Goal: Task Accomplishment & Management: Manage account settings

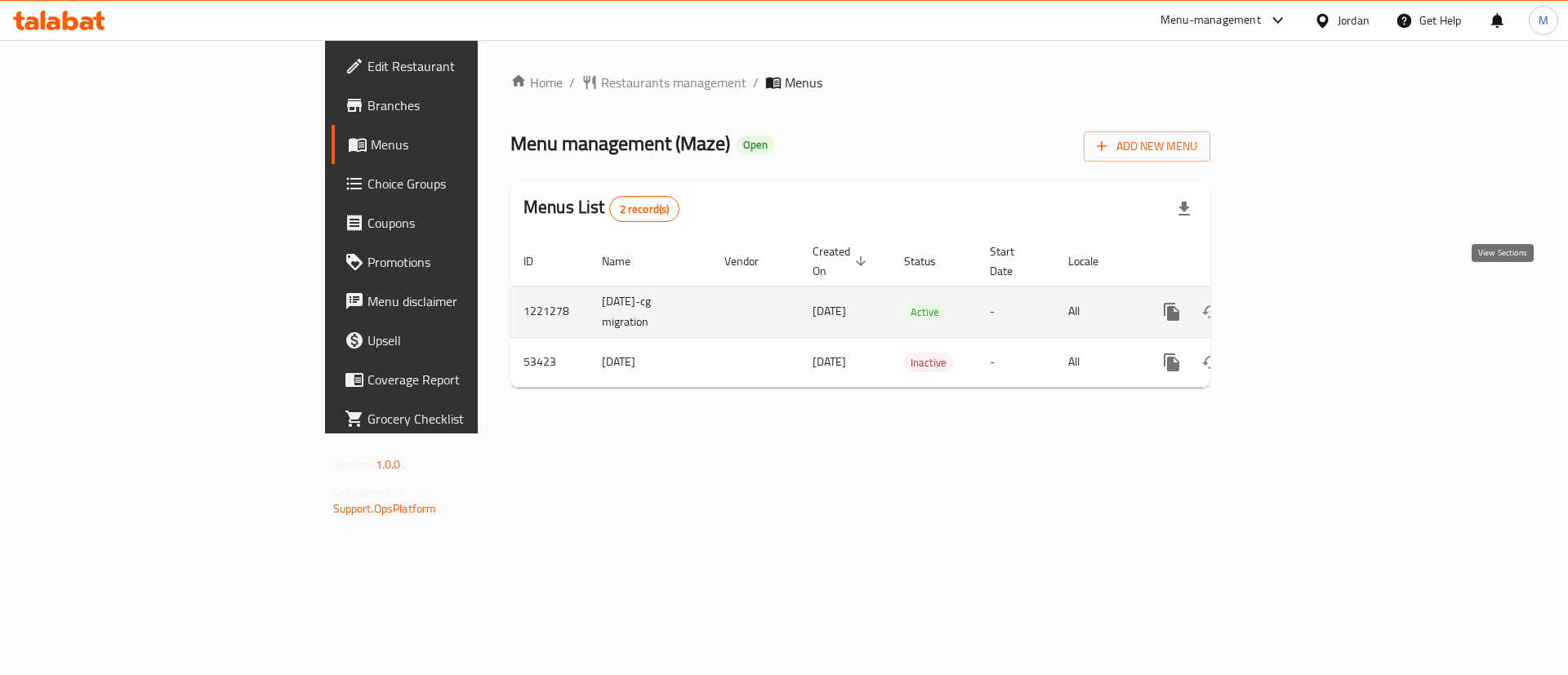
click at [1299, 302] on icon "enhanced table" at bounding box center [1290, 312] width 19 height 19
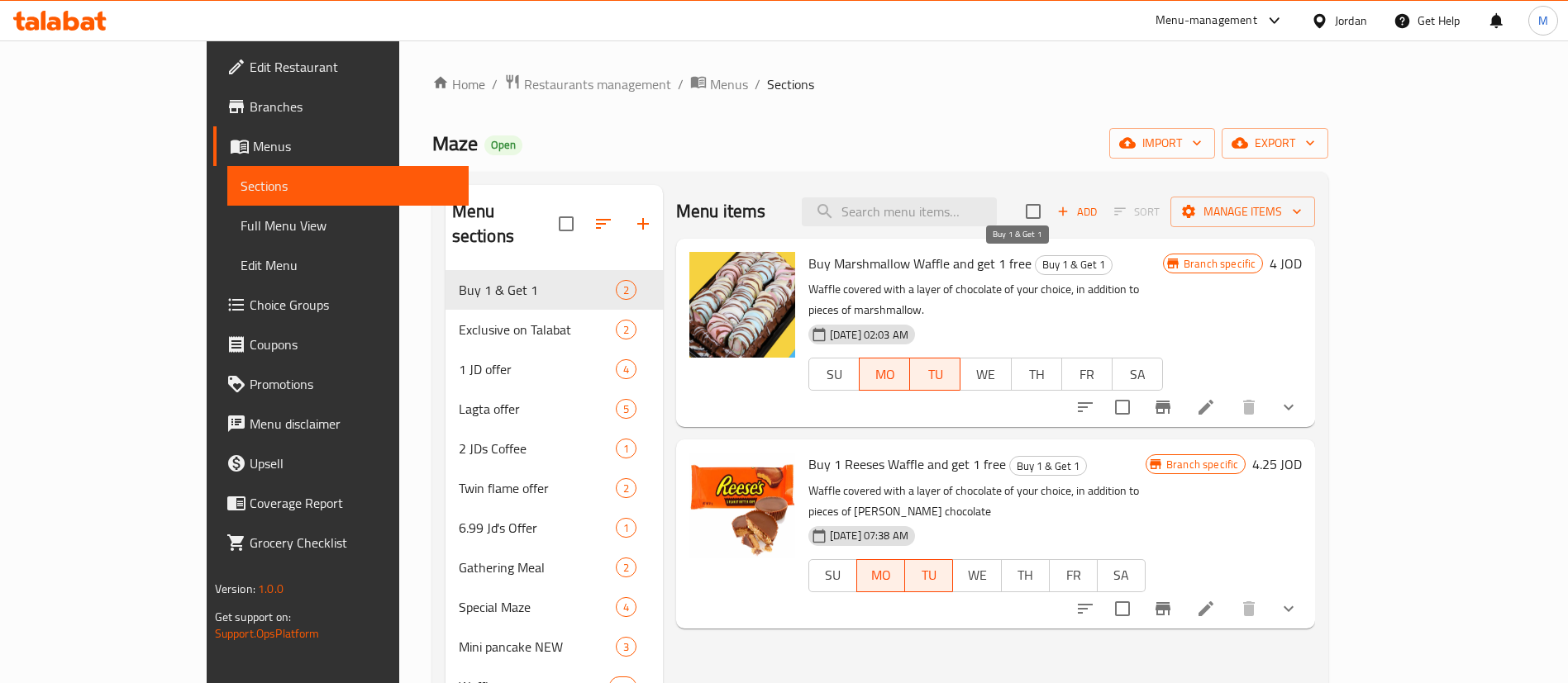
click at [1036, 266] on span "Buy 1 & Get 1" at bounding box center [1073, 265] width 76 height 19
click at [996, 214] on input "search" at bounding box center [899, 212] width 195 height 29
paste input "[PERSON_NAME][EMAIL_ADDRESS][PERSON_NAME][DOMAIN_NAME]"
type input "[PERSON_NAME][EMAIL_ADDRESS][PERSON_NAME][DOMAIN_NAME]"
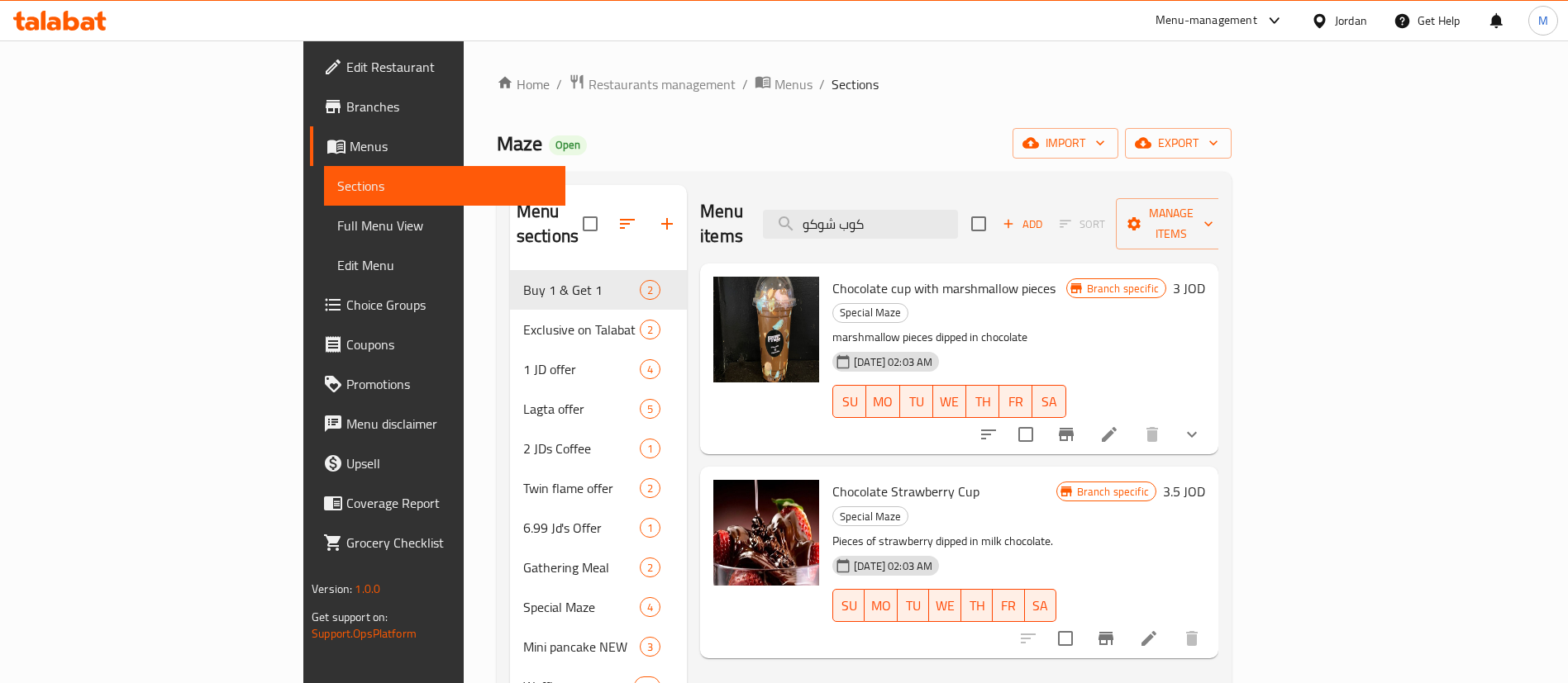
type input "كوب شوكو"
click at [1212, 415] on div at bounding box center [1090, 434] width 243 height 39
click at [1132, 419] on li at bounding box center [1109, 434] width 47 height 30
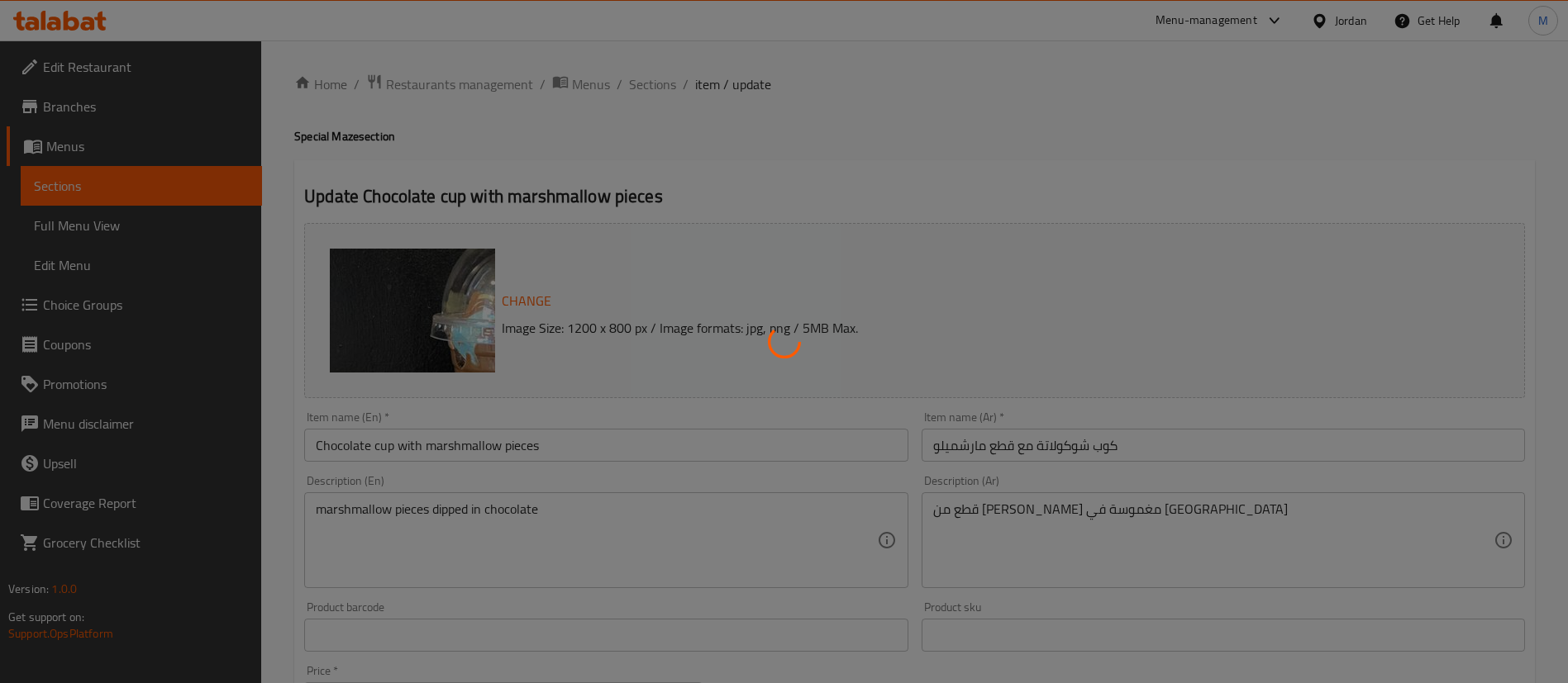
type input "اختيارك من نوع الشوكلاته"
type input "1"
type input "اختيارك من الحجم"
type input "1"
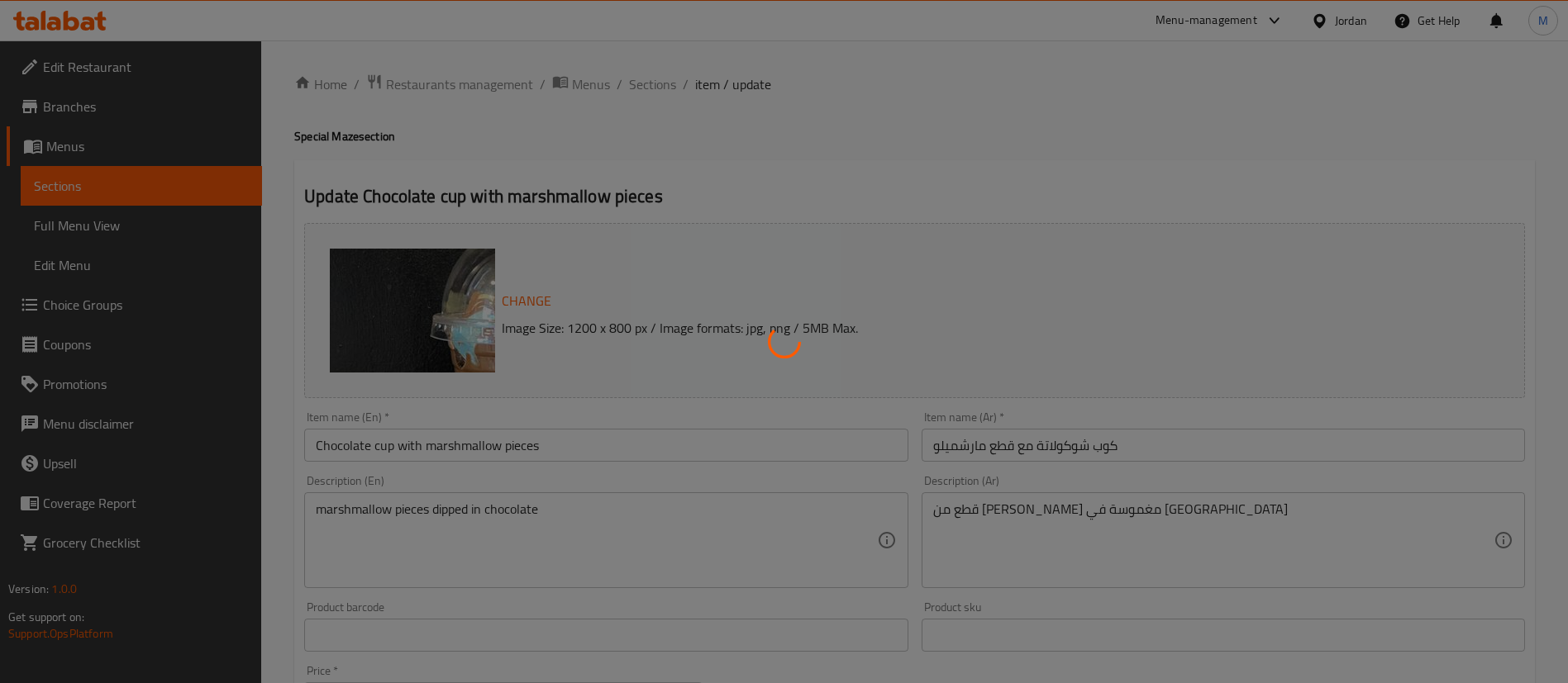
type input "1"
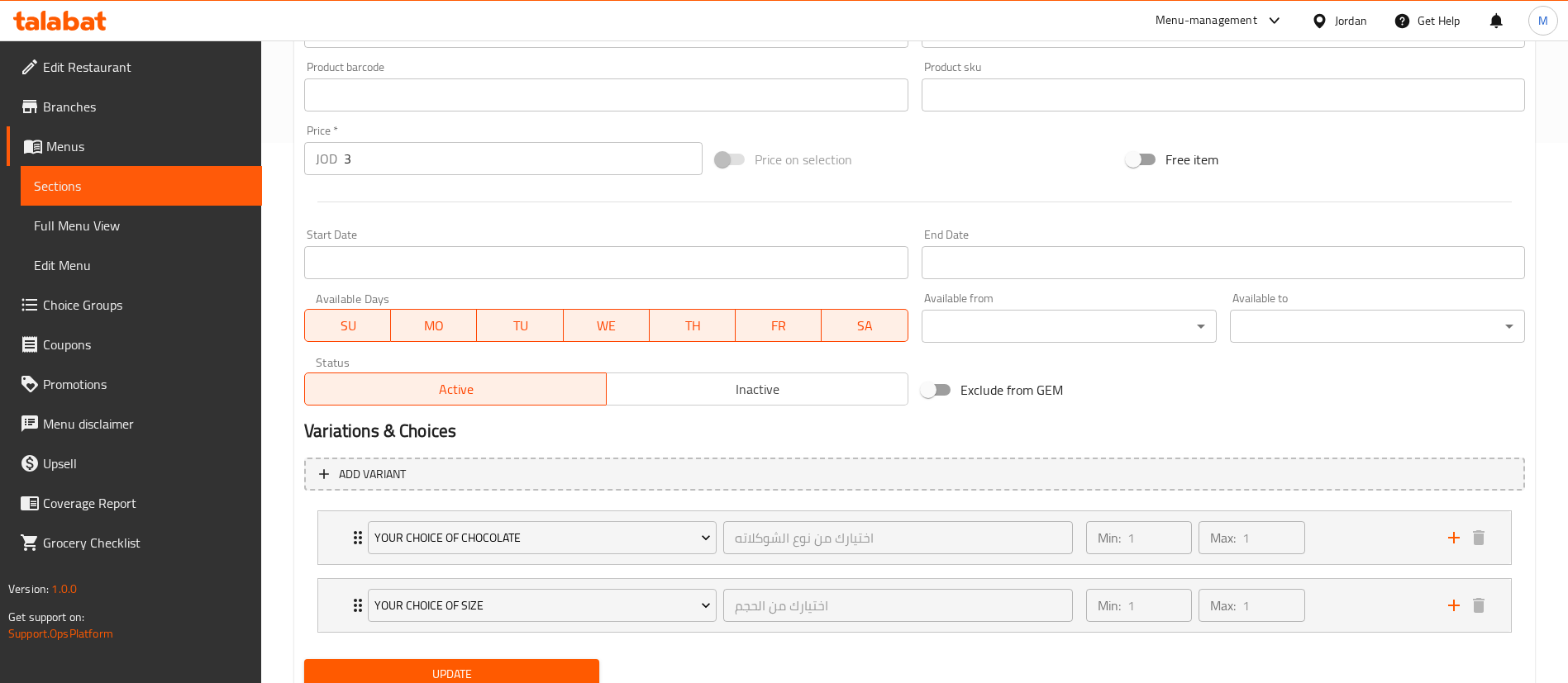
scroll to position [530, 0]
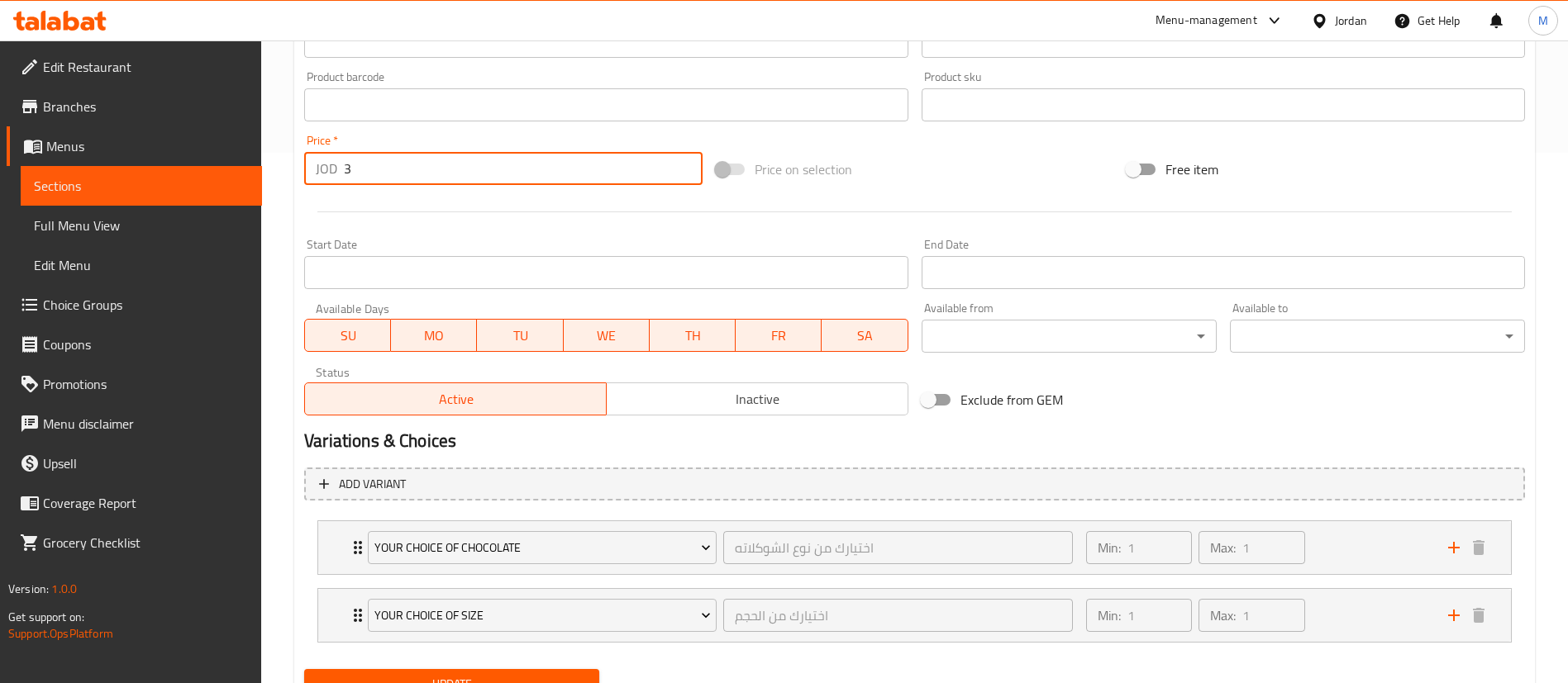
drag, startPoint x: 403, startPoint y: 164, endPoint x: 191, endPoint y: 156, distance: 212.2
click at [190, 167] on div "Edit Restaurant Branches Menus Sections Full Menu View Edit Menu Choice Groups …" at bounding box center [784, 132] width 1568 height 1245
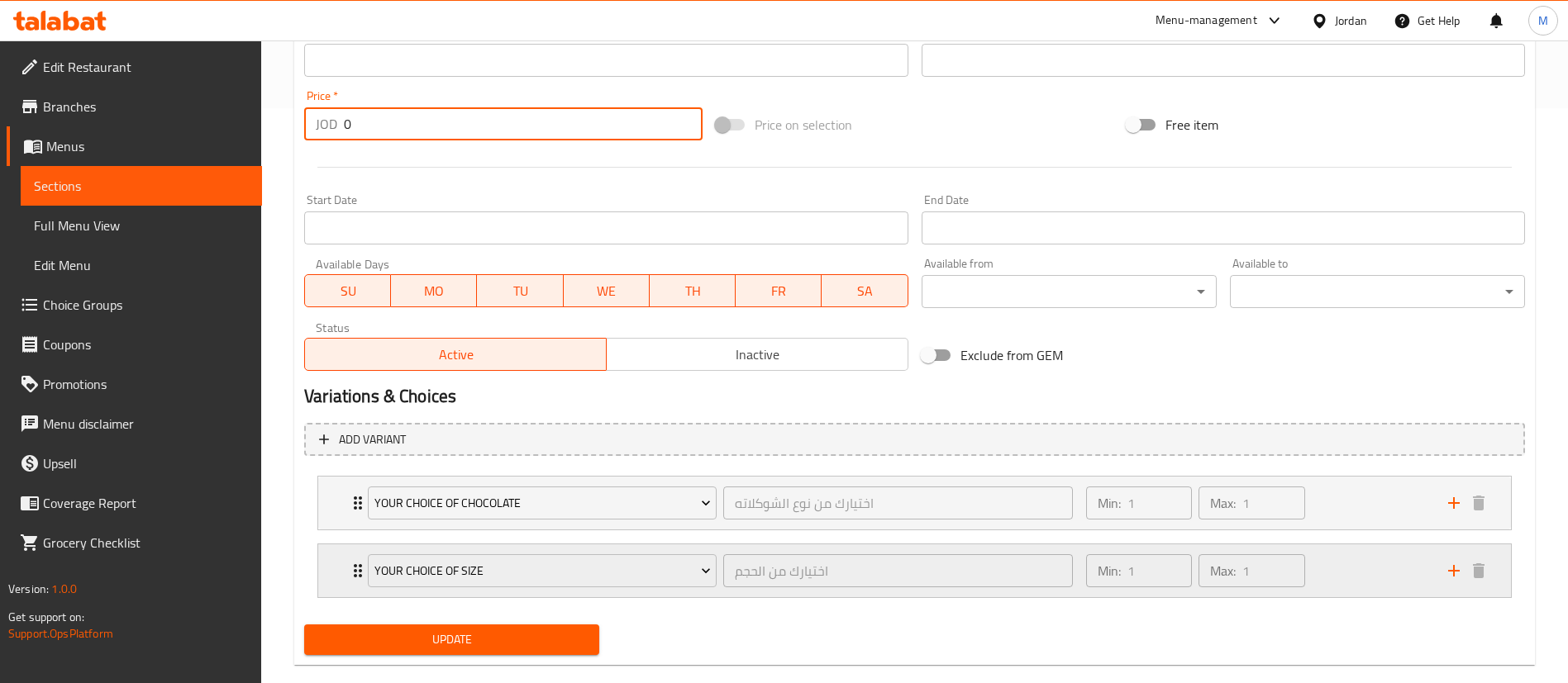
scroll to position [603, 0]
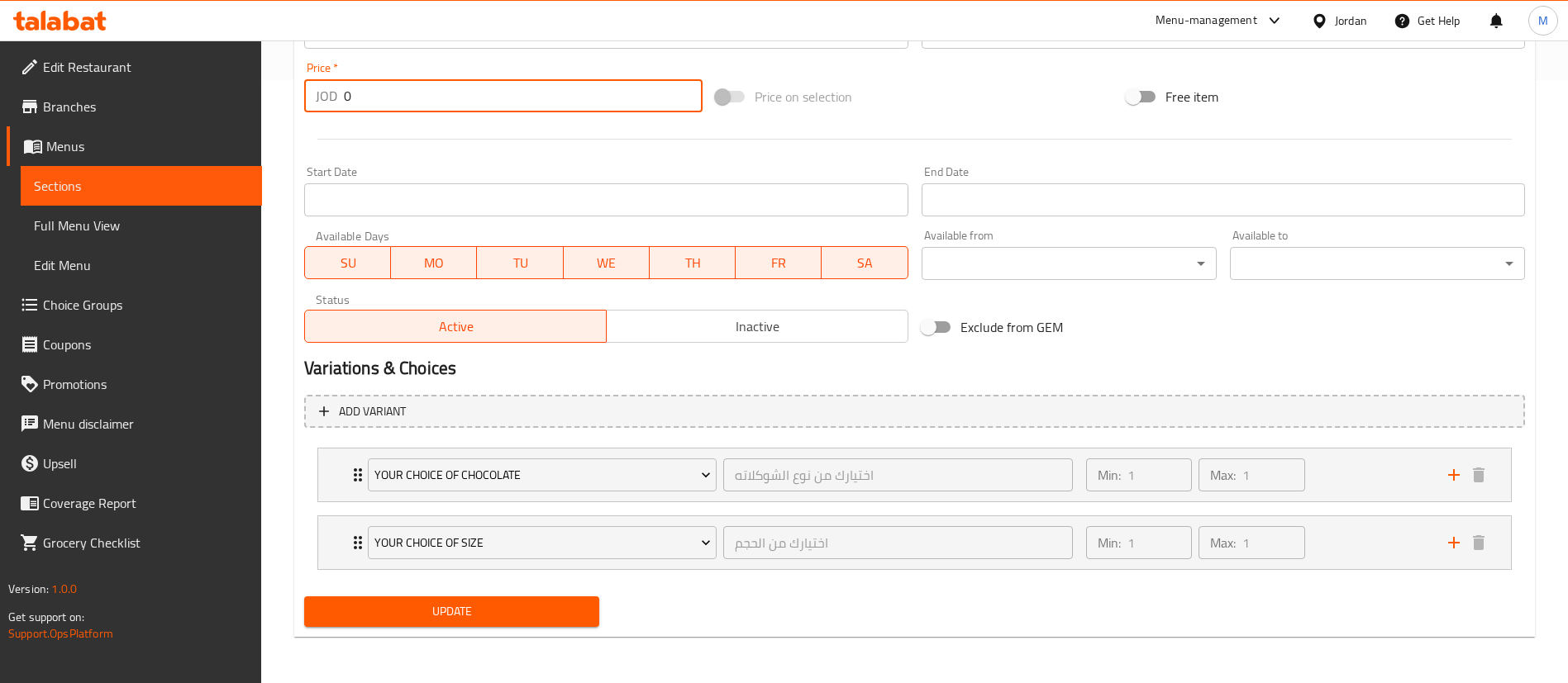
type input "0"
click at [538, 622] on button "Update" at bounding box center [452, 611] width 295 height 30
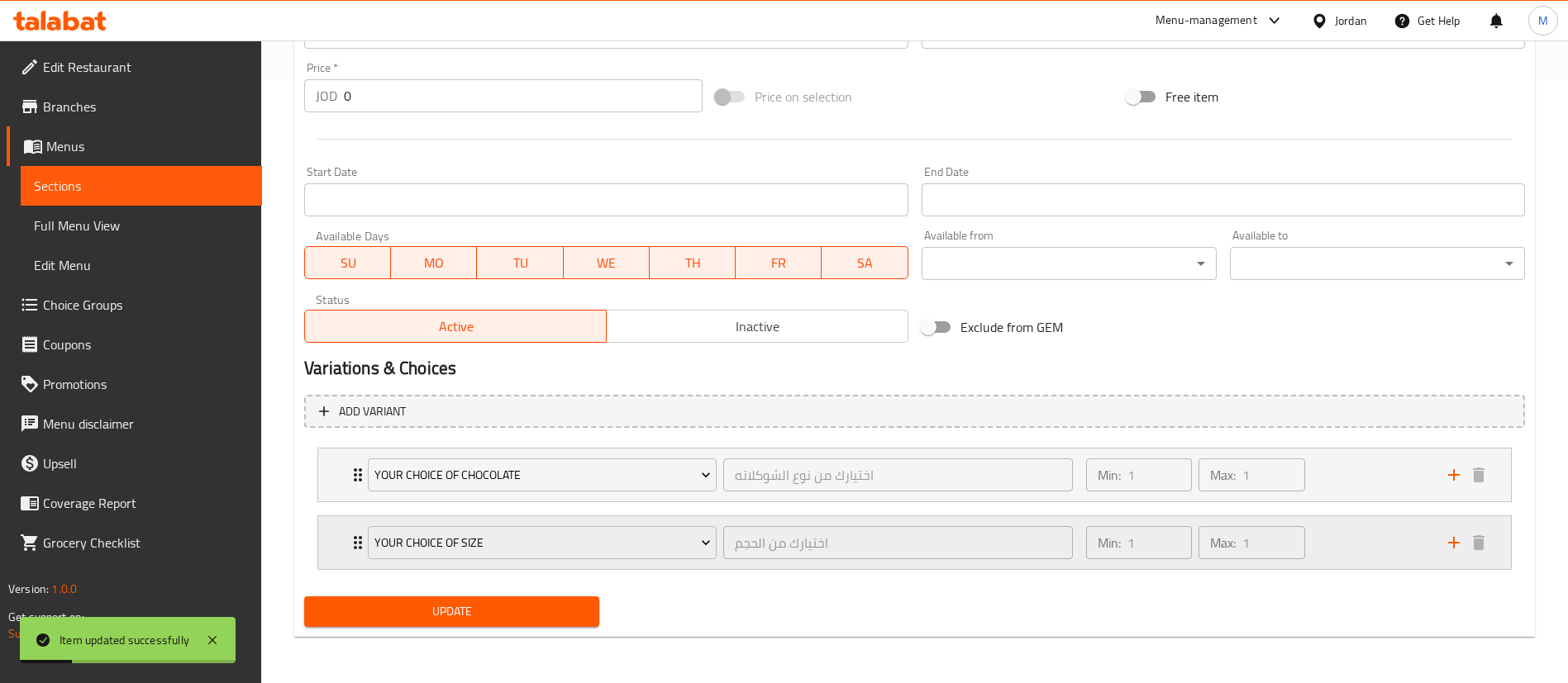
click at [1387, 532] on div "Min: 1 ​ Max: 1 ​" at bounding box center [1257, 543] width 362 height 53
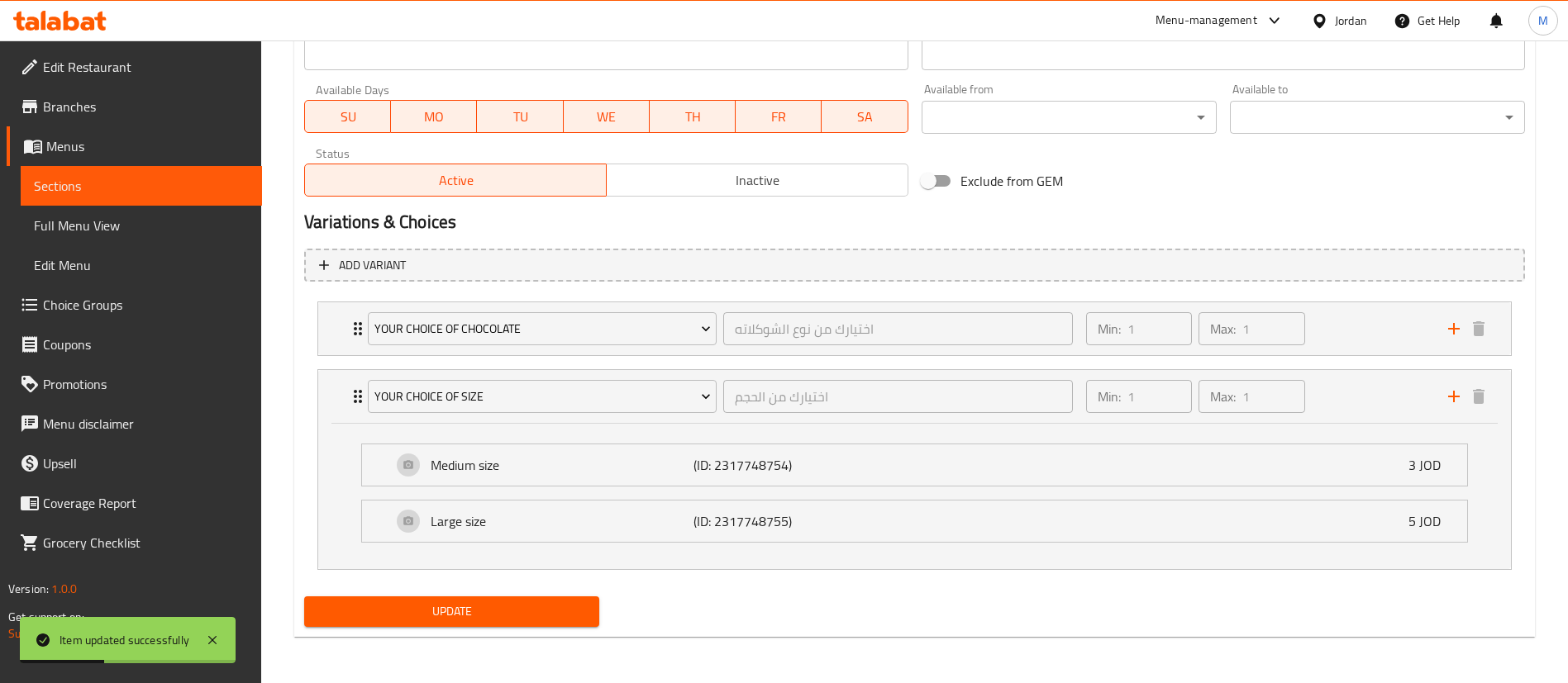
scroll to position [0, 0]
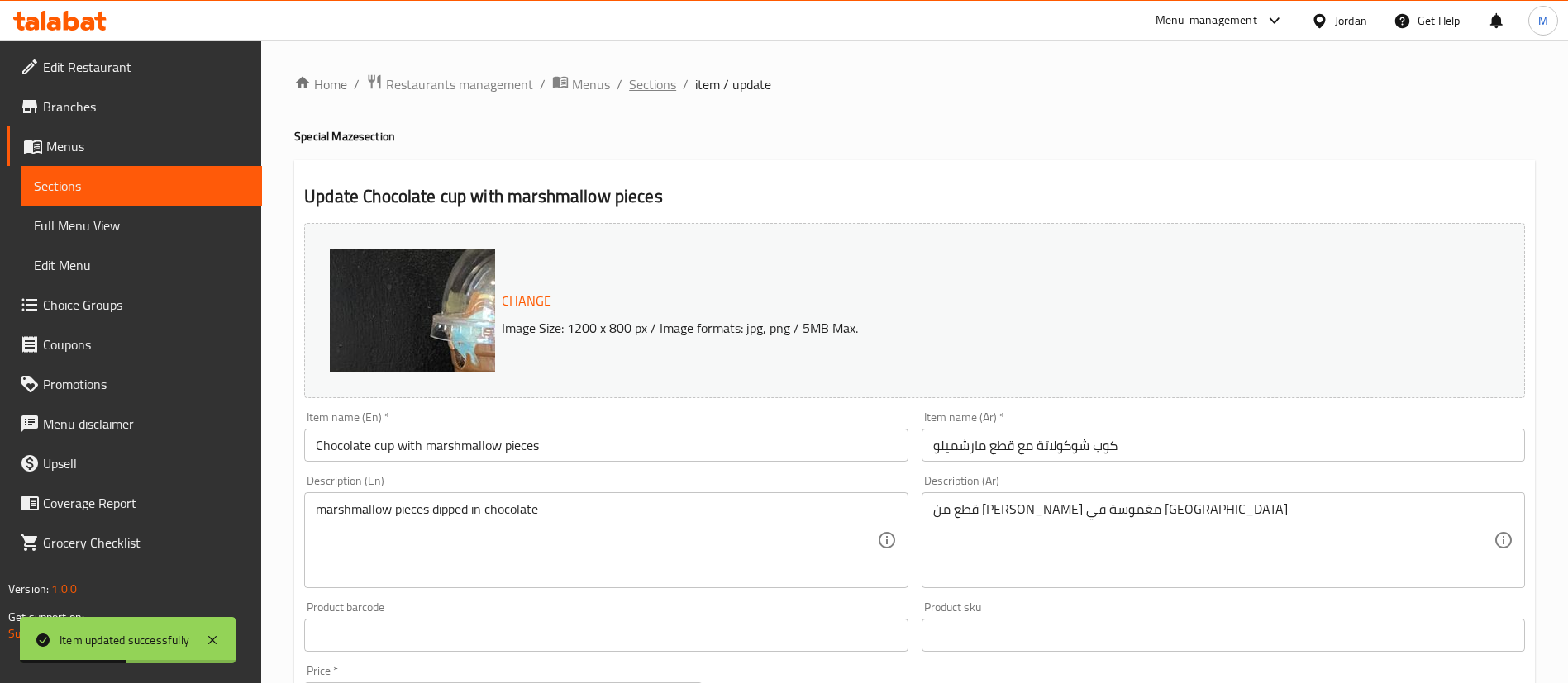
click at [653, 80] on span "Sections" at bounding box center [652, 84] width 47 height 20
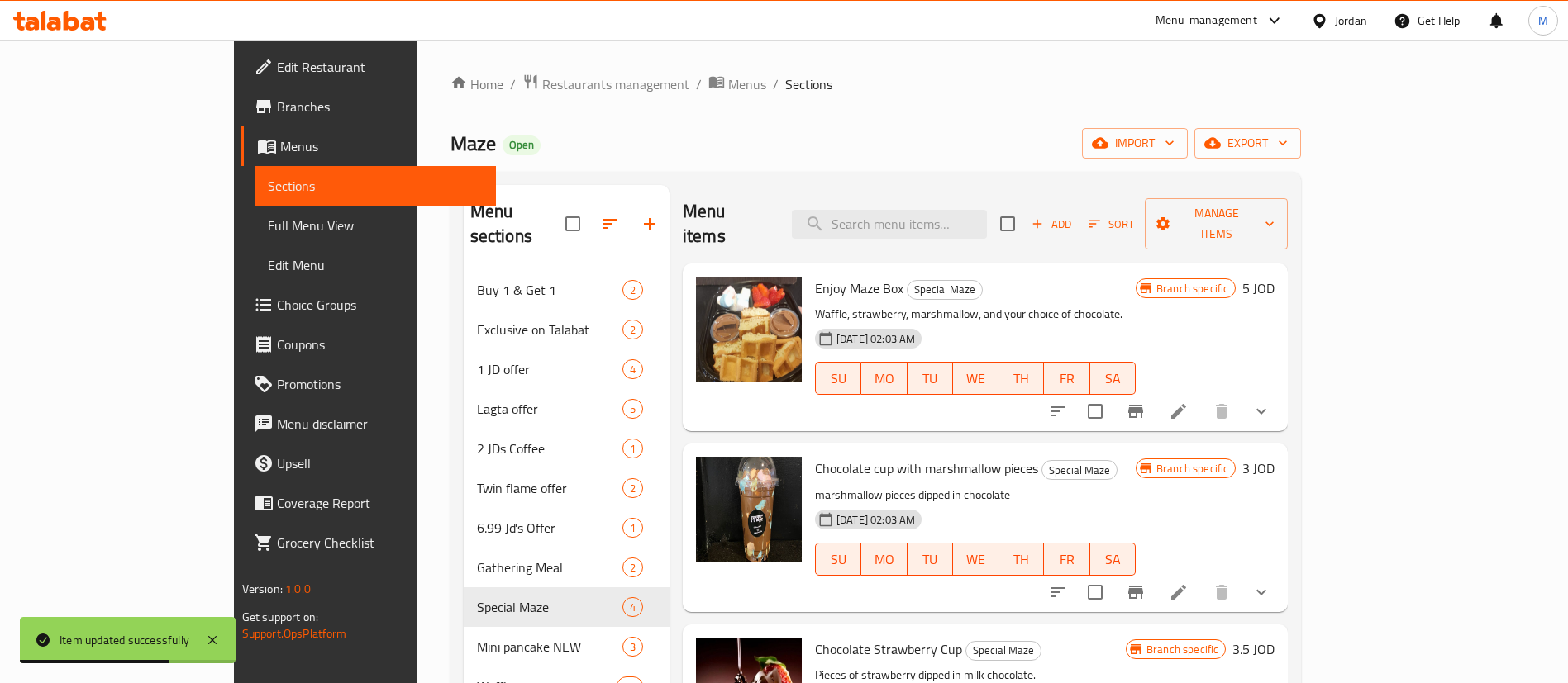
click at [1143, 586] on icon "Branch-specific-item" at bounding box center [1135, 592] width 15 height 13
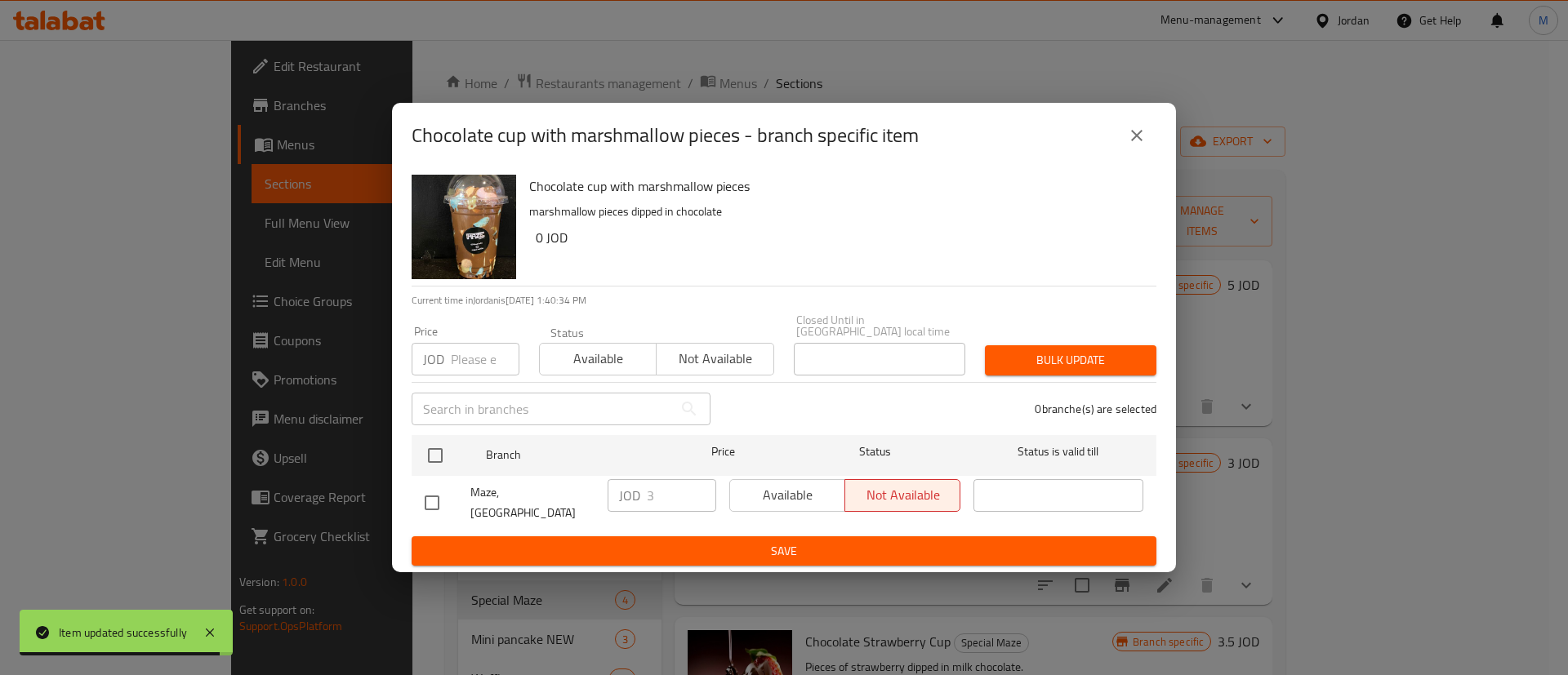
click at [461, 360] on input "number" at bounding box center [485, 359] width 69 height 33
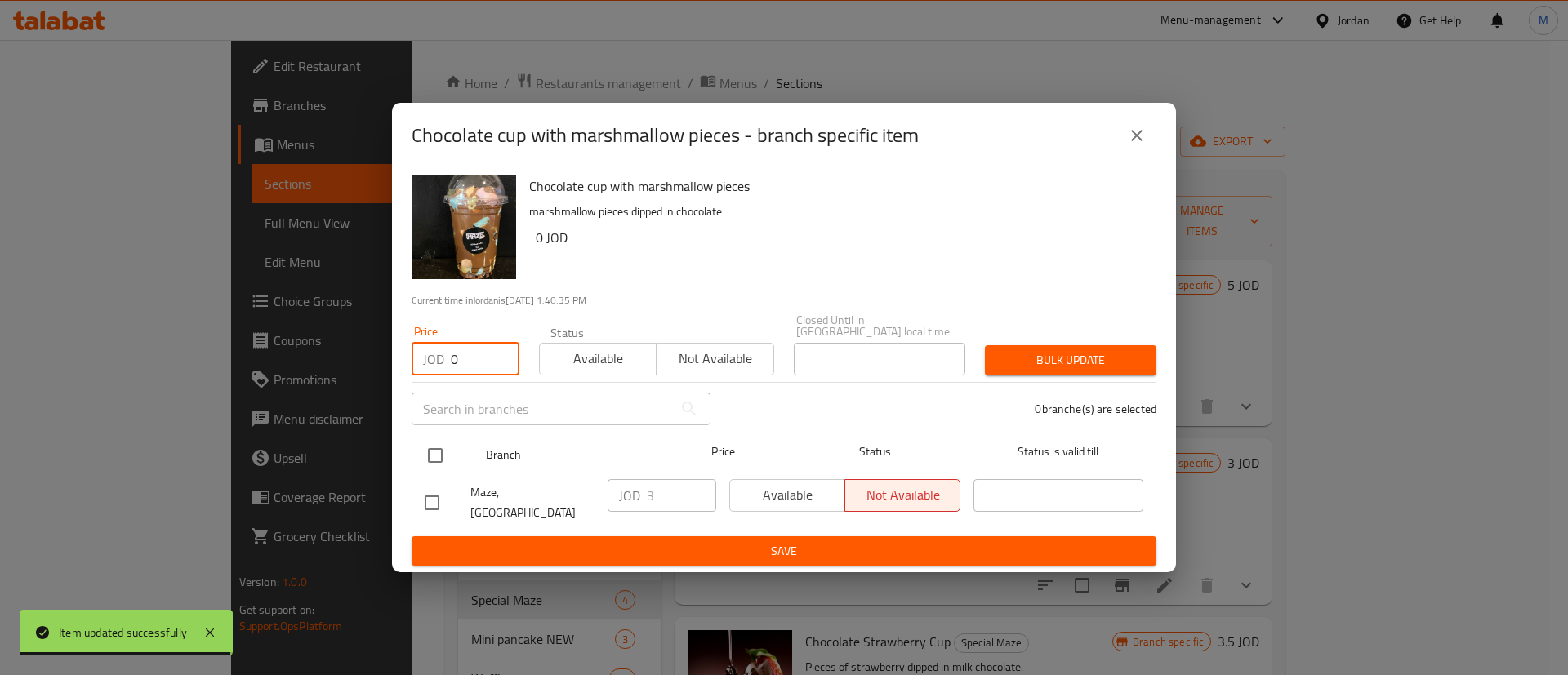
type input "0"
click at [452, 444] on input "checkbox" at bounding box center [435, 455] width 34 height 34
checkbox input "true"
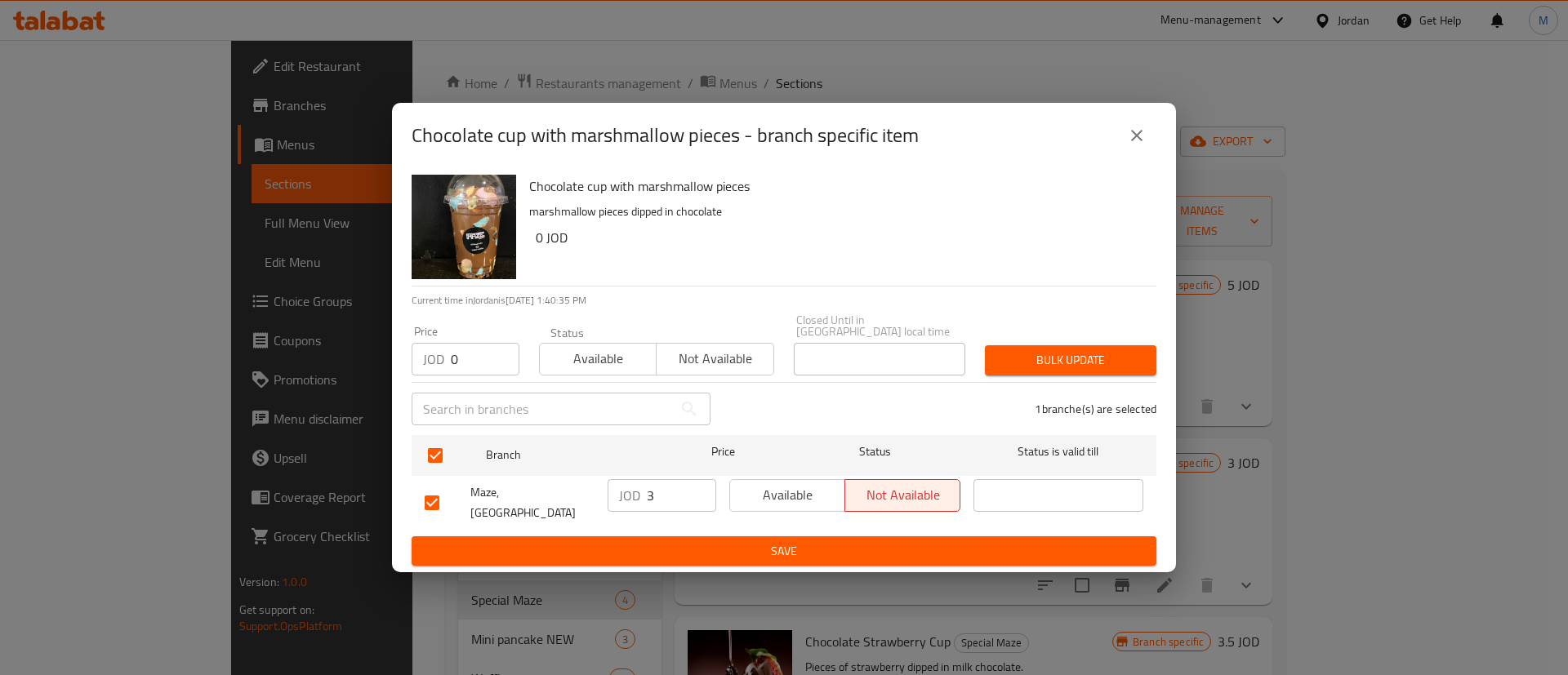
click at [1034, 355] on span "Bulk update" at bounding box center [1070, 360] width 145 height 20
